Goal: Transaction & Acquisition: Purchase product/service

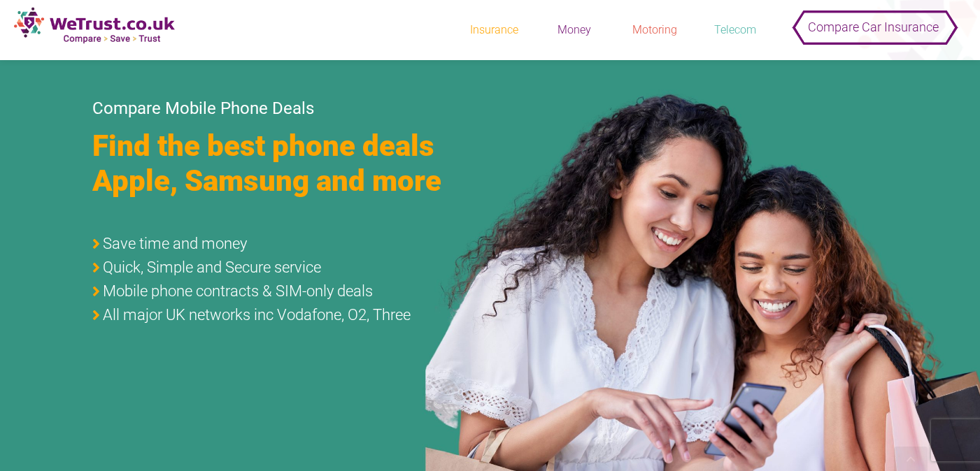
scroll to position [276, 0]
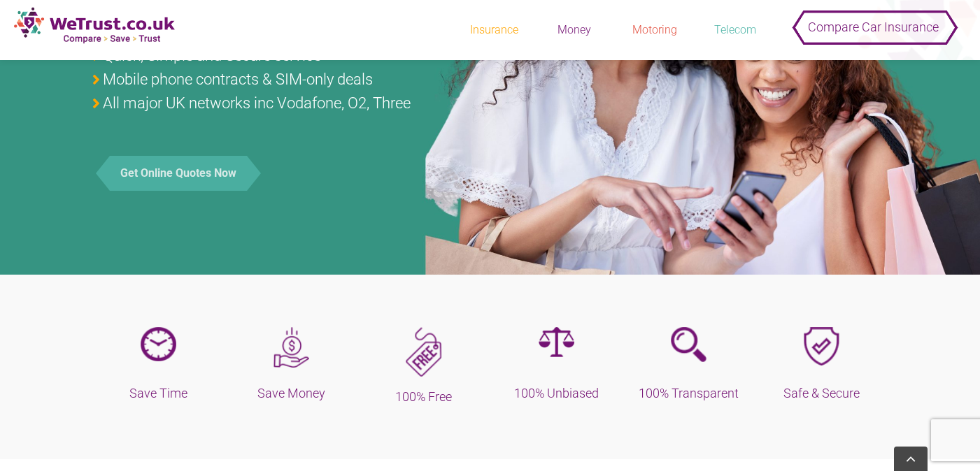
click at [170, 191] on button "Get Online Quotes Now" at bounding box center [178, 173] width 137 height 35
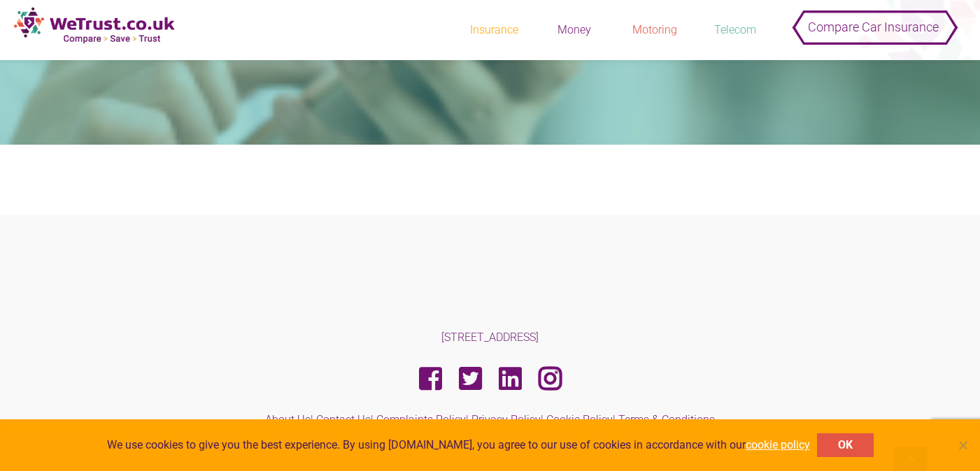
scroll to position [265, 0]
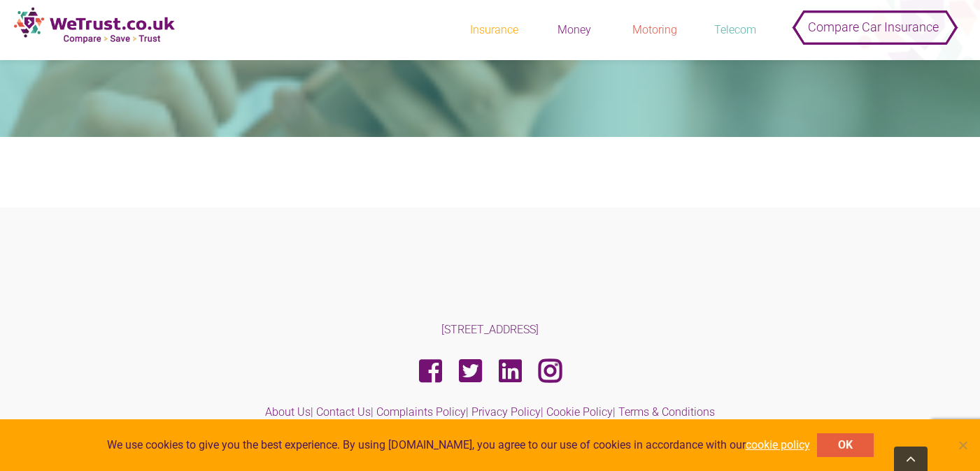
click at [850, 448] on button "OK" at bounding box center [845, 446] width 57 height 24
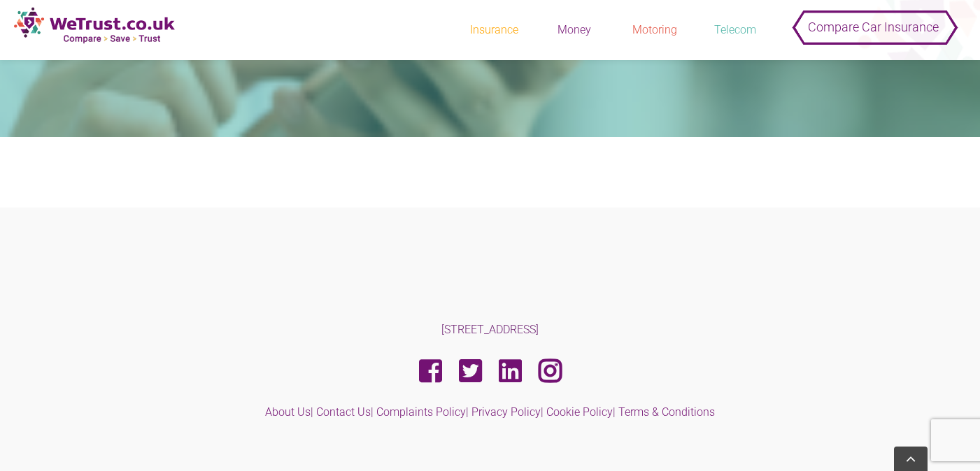
click at [850, 448] on body "Insurance Motor > Car Insurance > Young Drivers Car Insurance Property Money Lo…" at bounding box center [490, 137] width 980 height 804
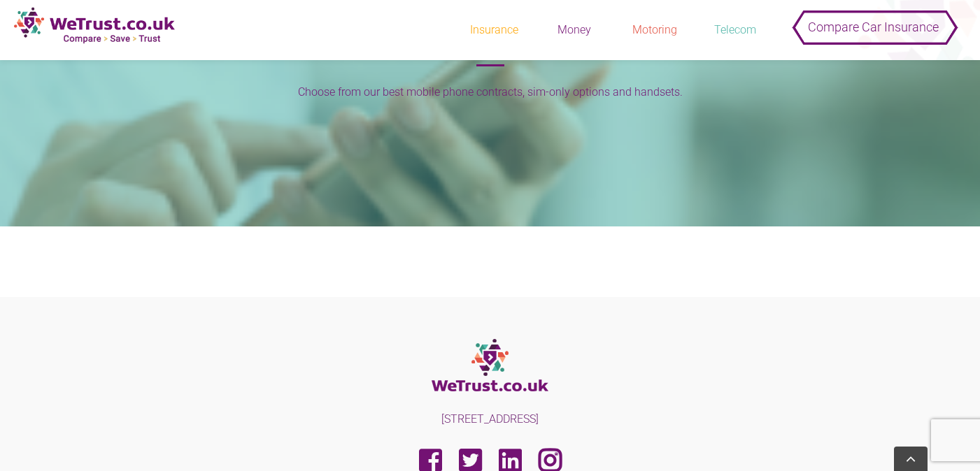
scroll to position [172, 0]
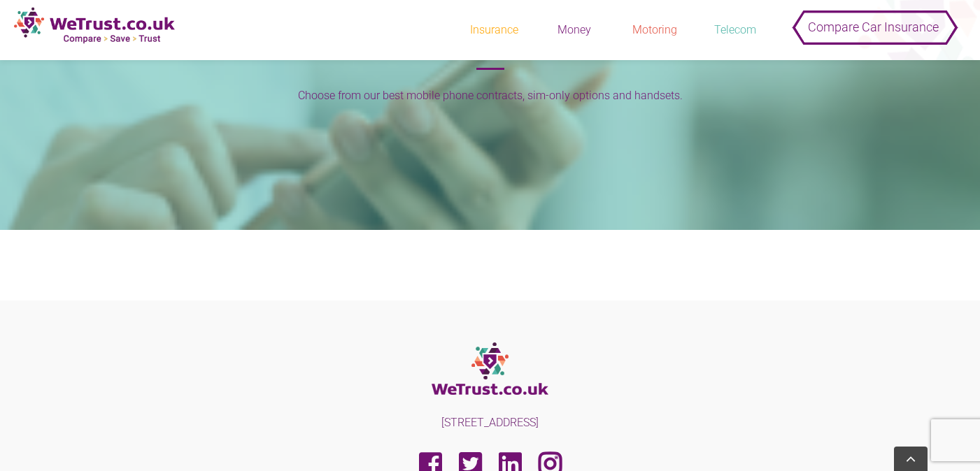
click at [21, 258] on whitelabels-mobiles-legacy at bounding box center [21, 258] width 0 height 0
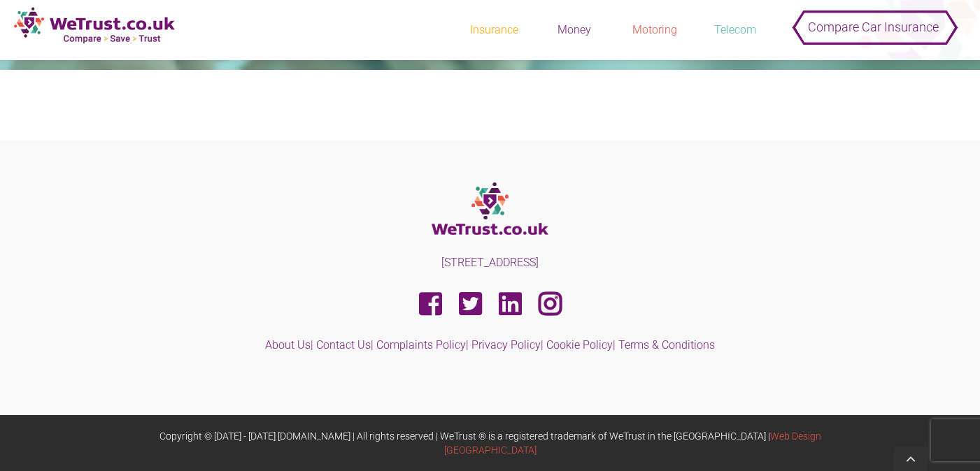
scroll to position [3022, 0]
click at [21, 98] on whitelabels-mobiles-legacy at bounding box center [21, 98] width 0 height 0
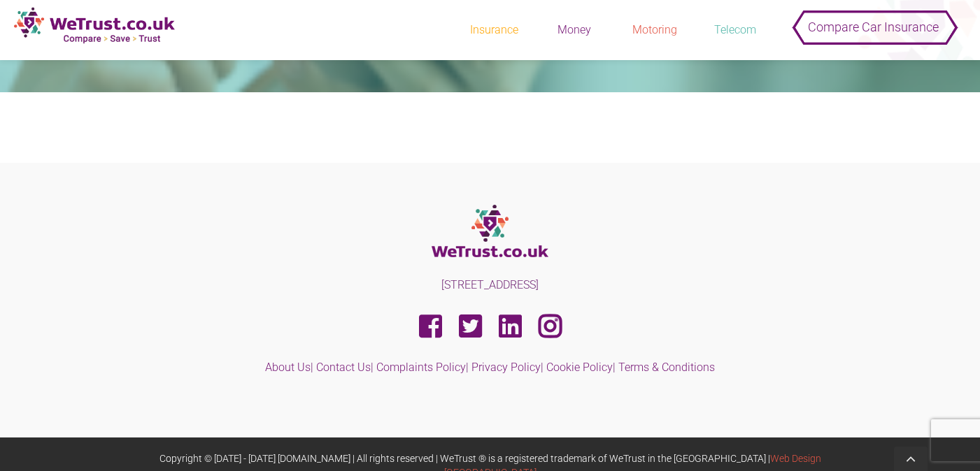
click at [21, 120] on whitelabels-mobiles-legacy at bounding box center [21, 120] width 0 height 0
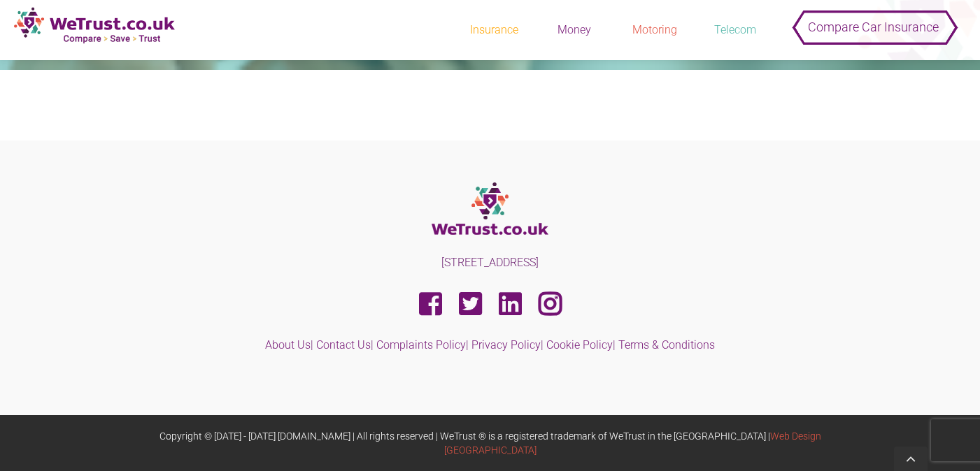
scroll to position [415, 0]
click at [21, 98] on whitelabels-mobiles-legacy at bounding box center [21, 98] width 0 height 0
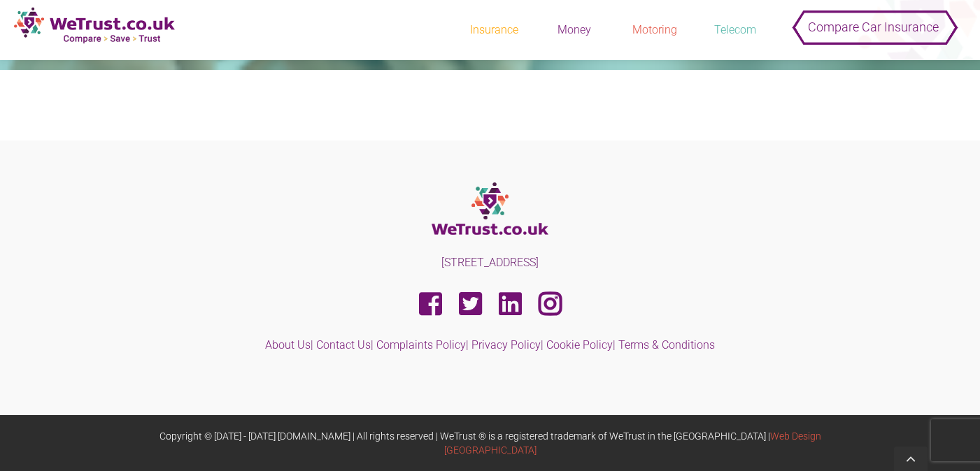
click at [21, 98] on whitelabels-mobiles-legacy at bounding box center [21, 98] width 0 height 0
